Goal: Transaction & Acquisition: Purchase product/service

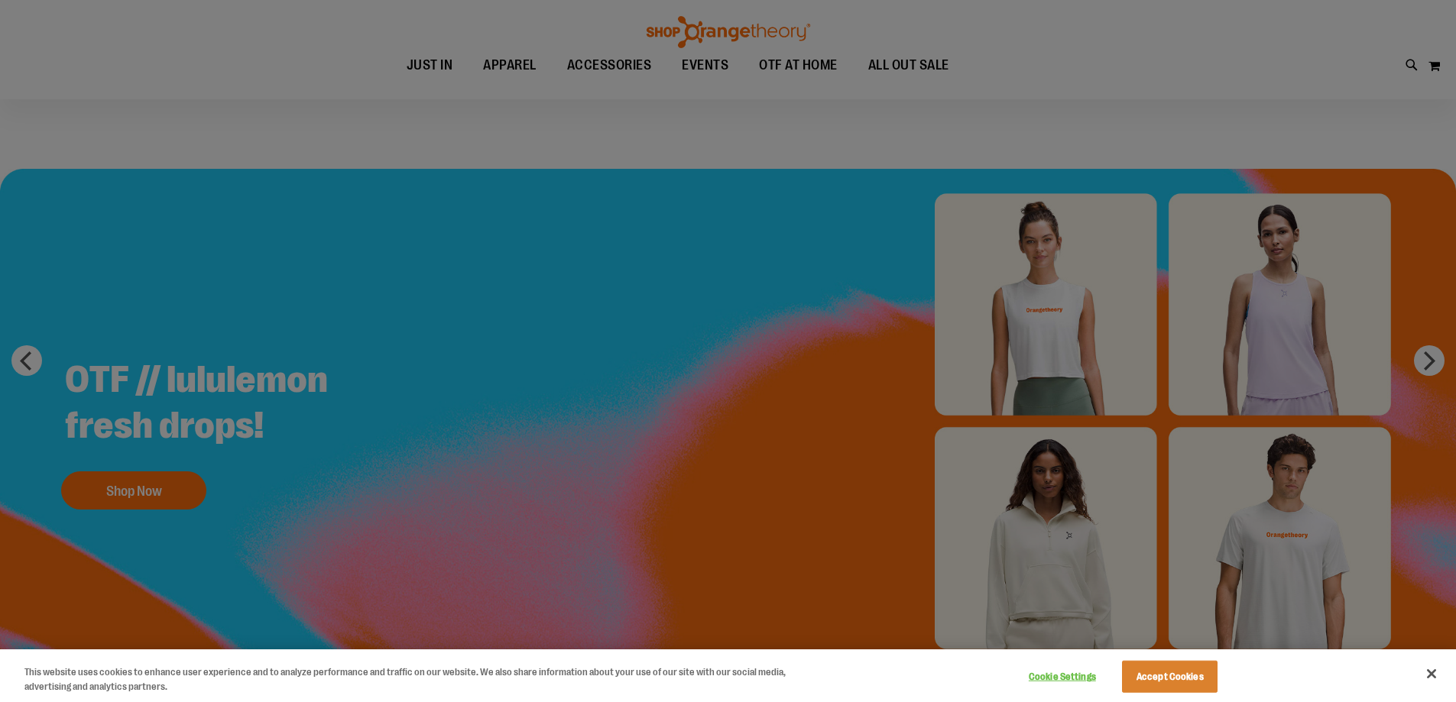
scroll to position [305, 0]
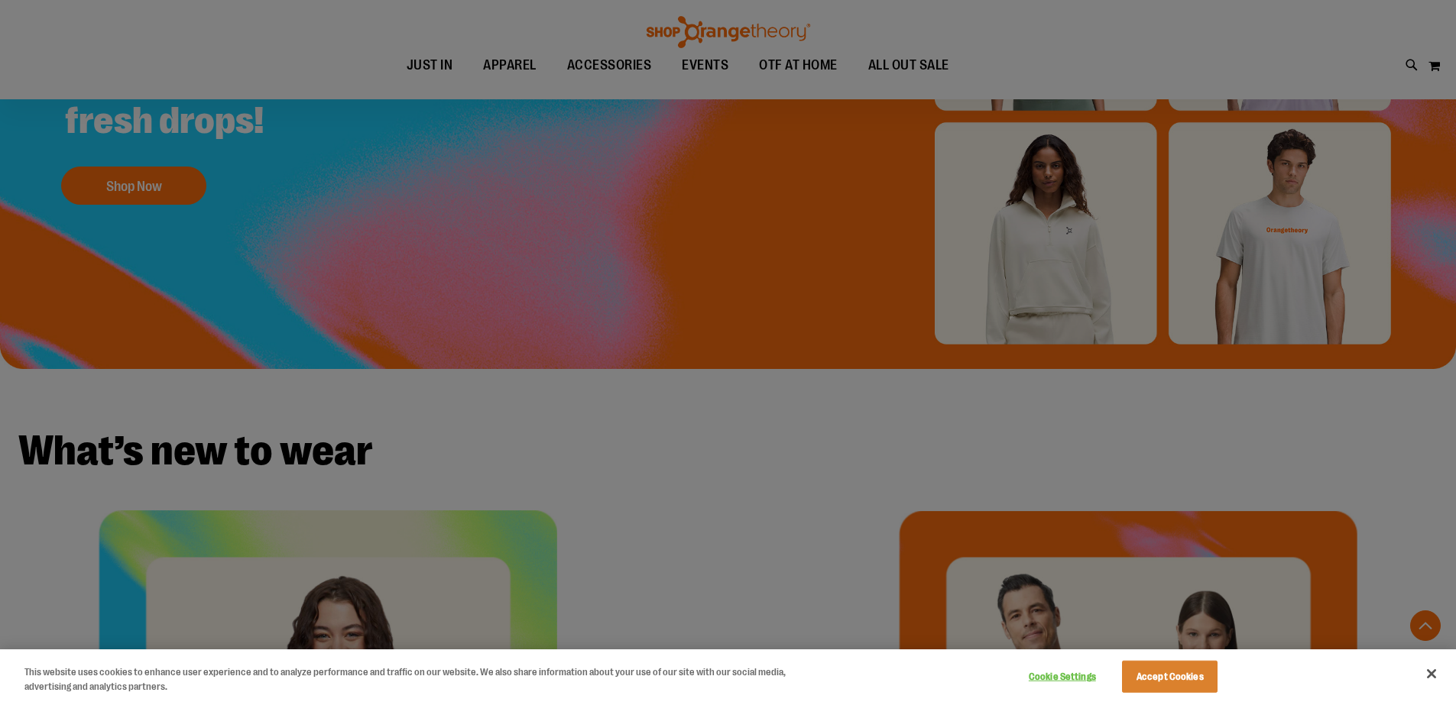
type input "**********"
click at [1433, 682] on button "Close" at bounding box center [1431, 674] width 34 height 34
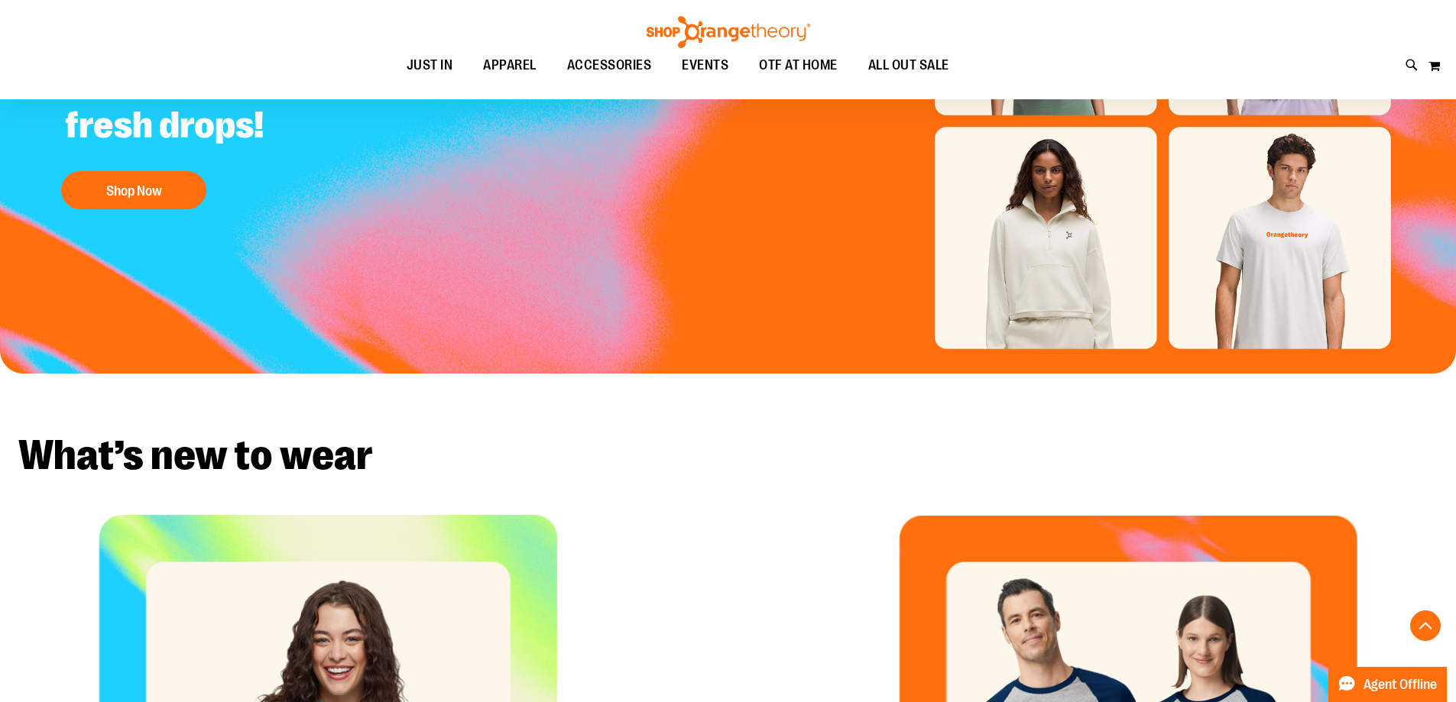
scroll to position [0, 0]
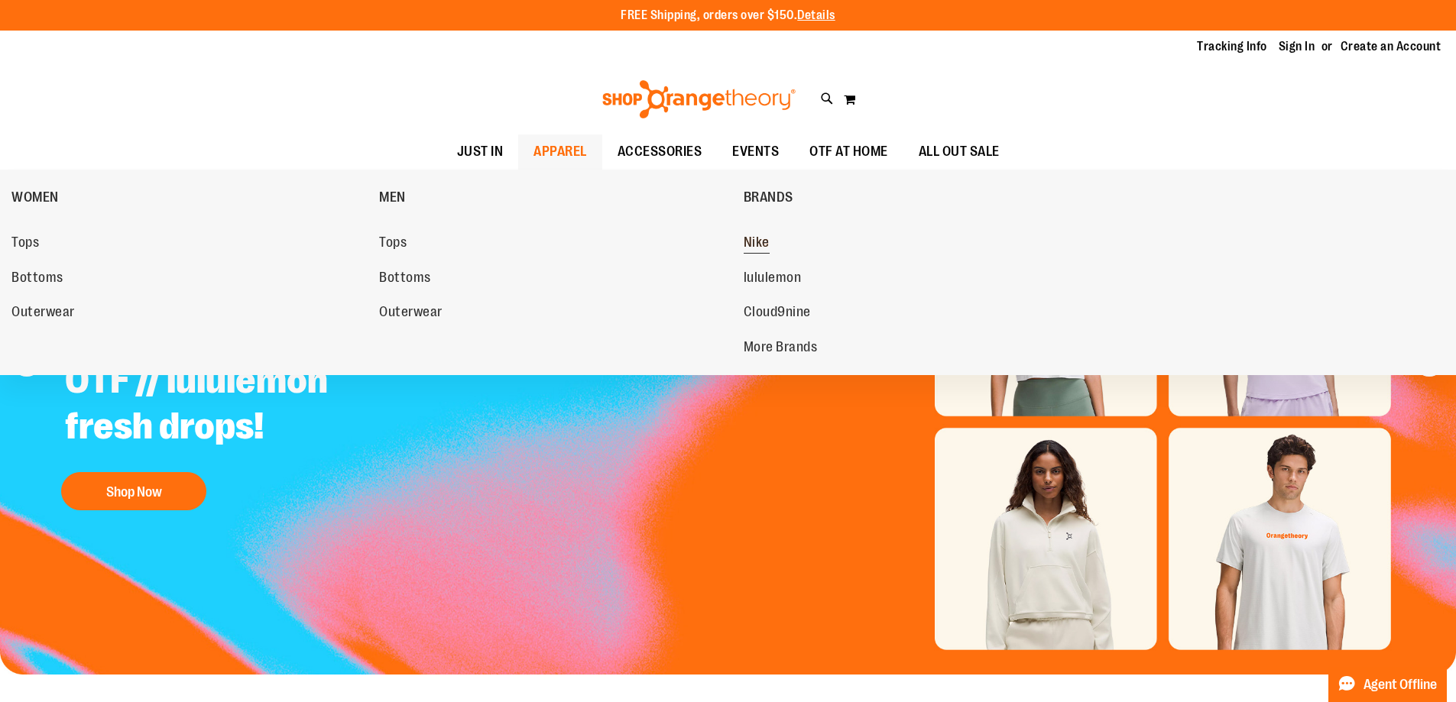
click at [767, 237] on span "Nike" at bounding box center [756, 244] width 26 height 19
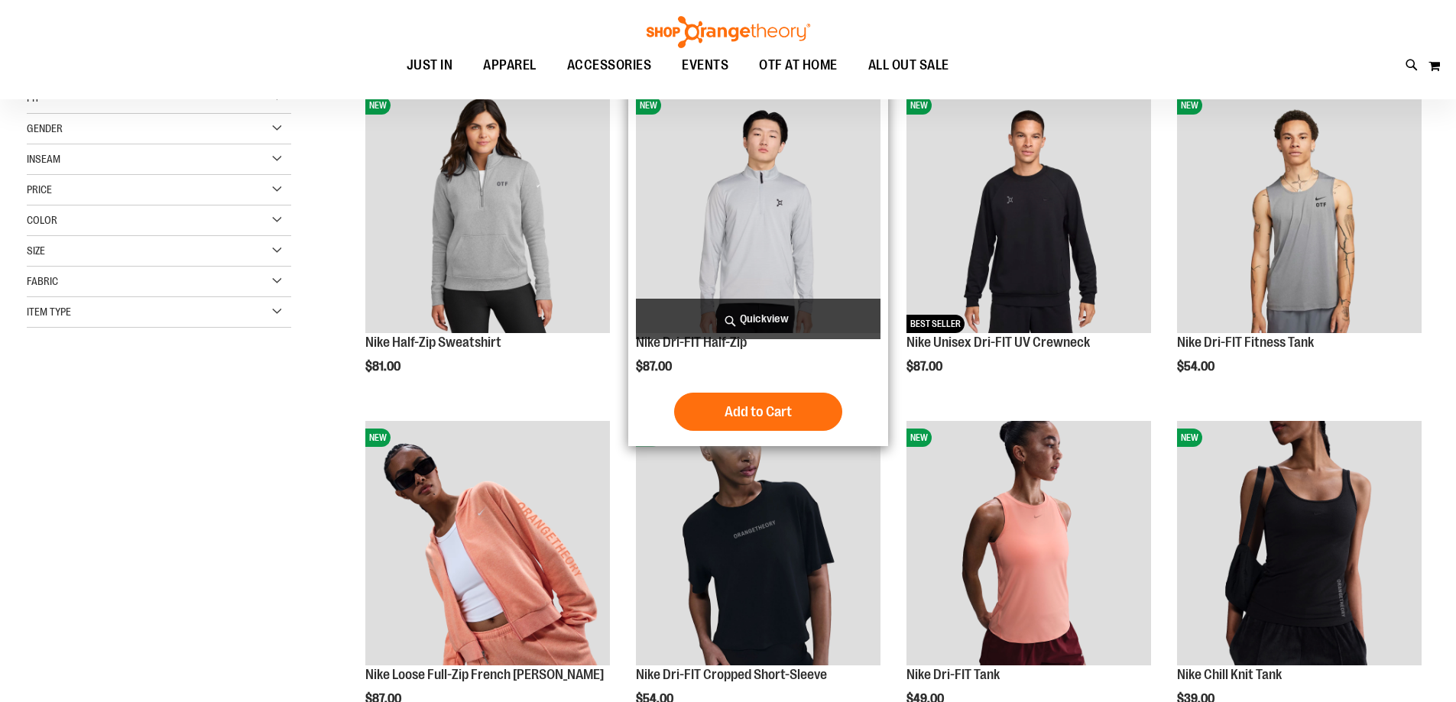
scroll to position [228, 0]
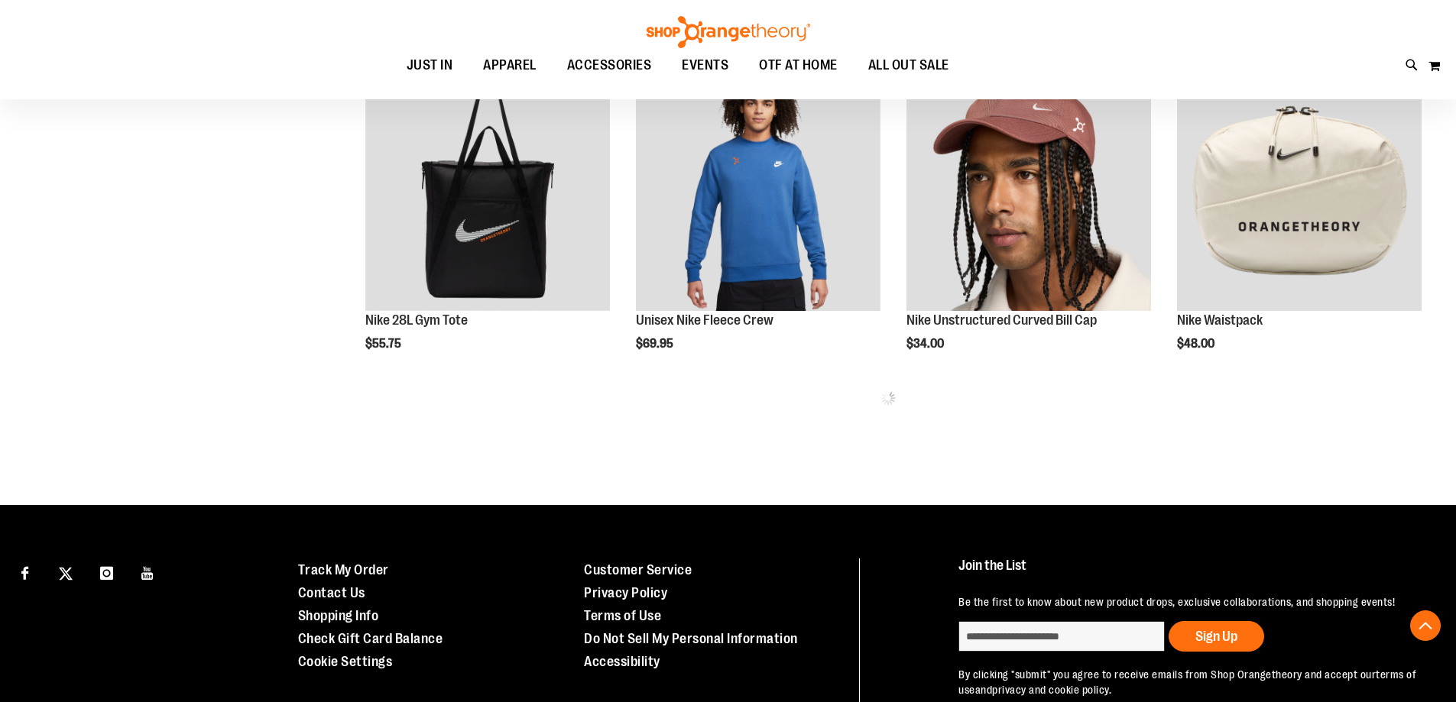
scroll to position [916, 0]
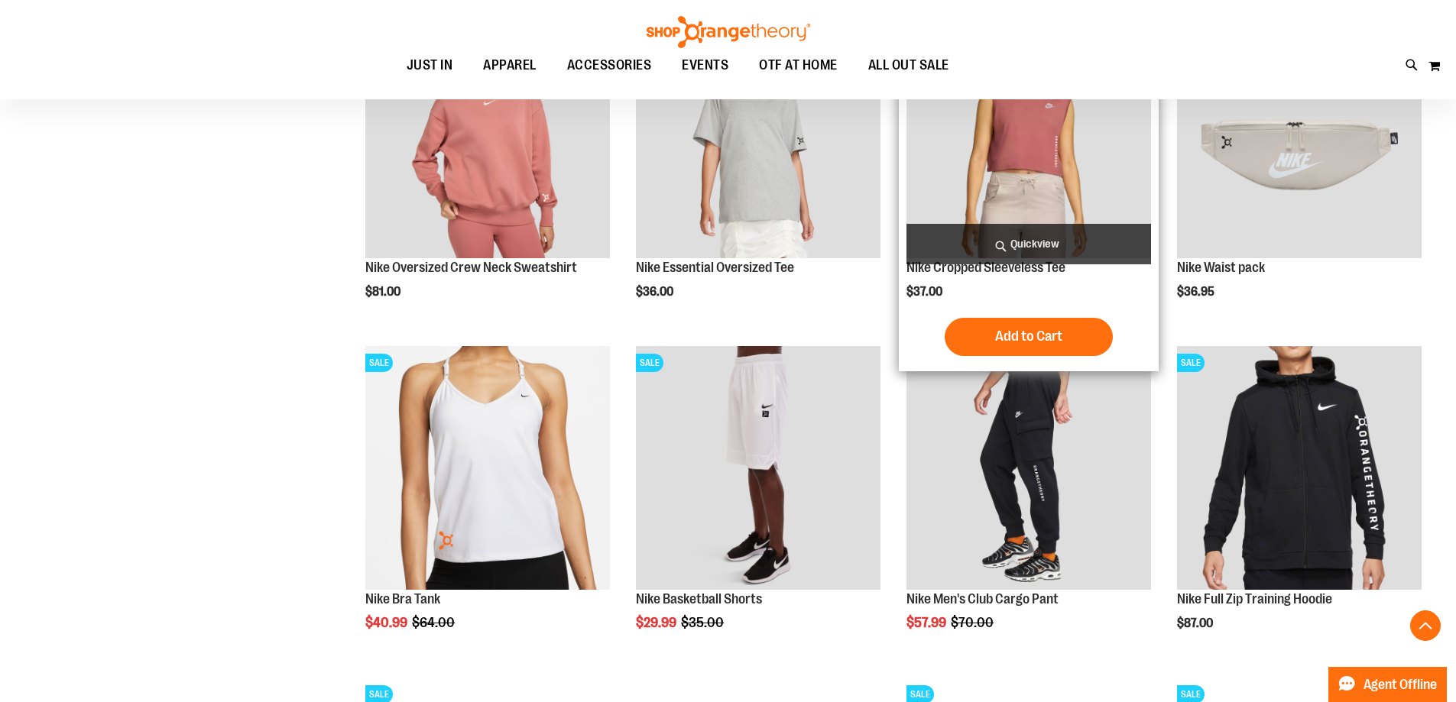
scroll to position [1604, 0]
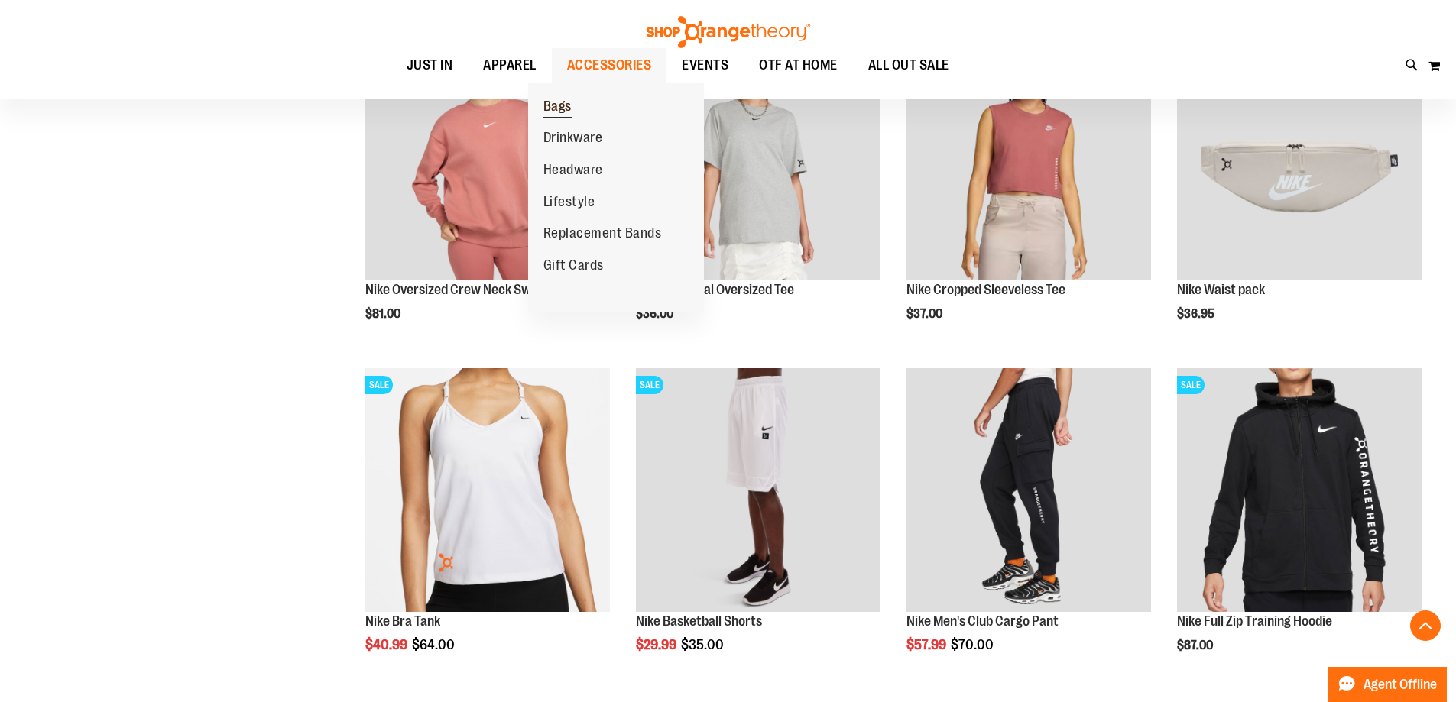
type input "**********"
click at [555, 108] on span "Bags" at bounding box center [557, 108] width 28 height 19
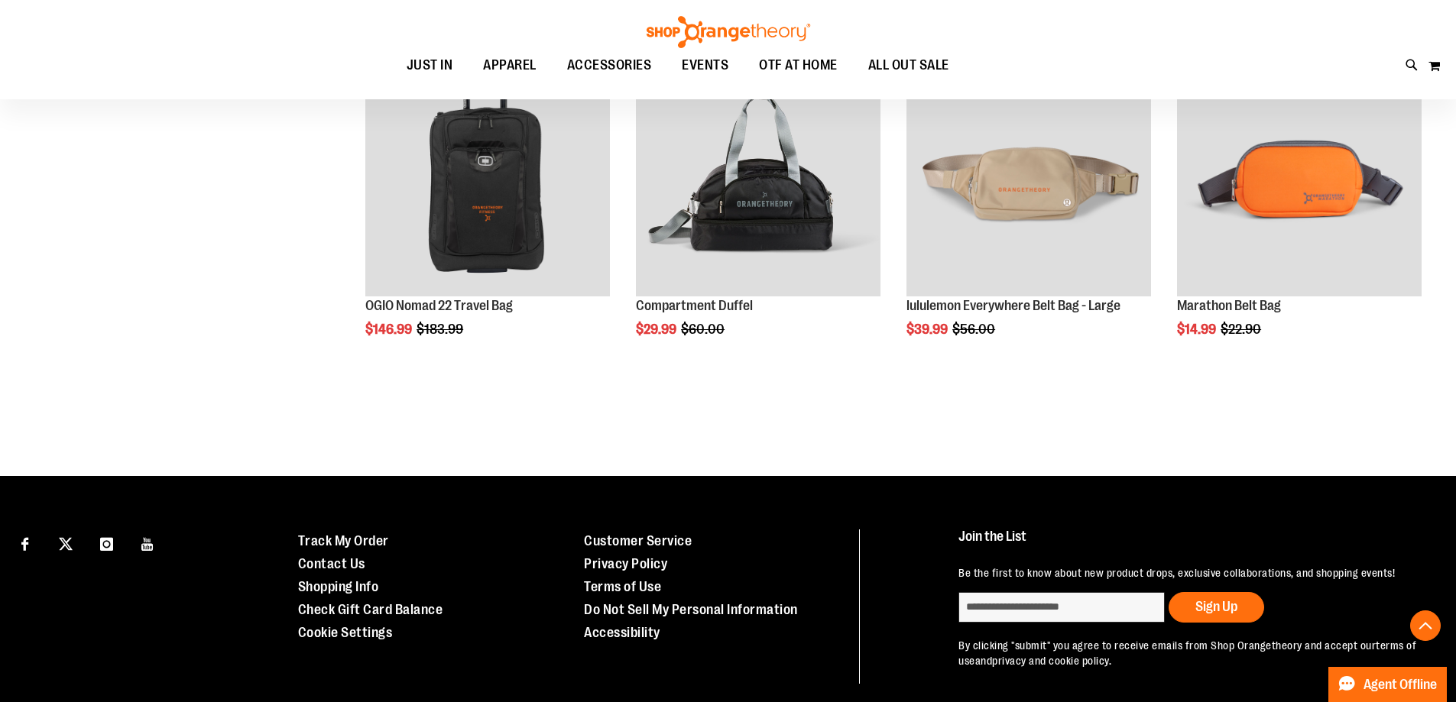
scroll to position [1238, 0]
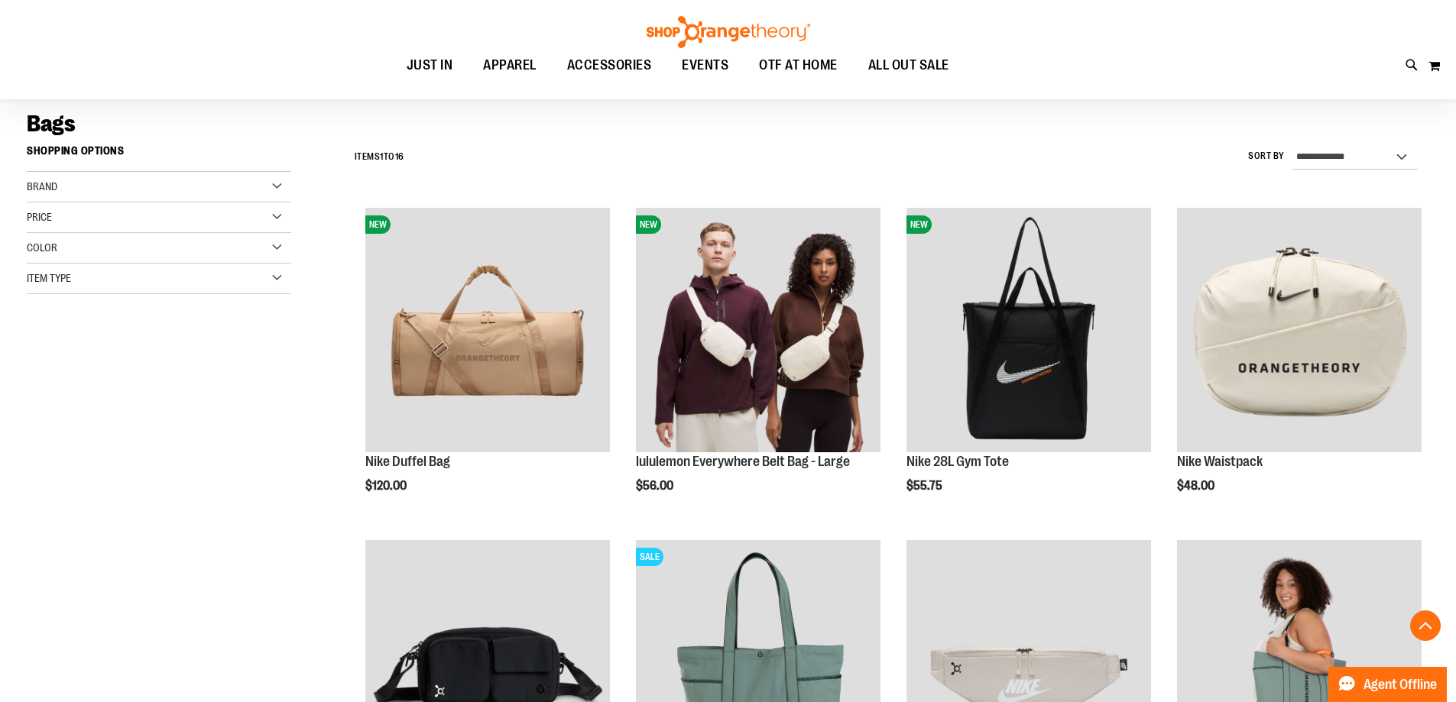
scroll to position [92, 0]
